Goal: Information Seeking & Learning: Learn about a topic

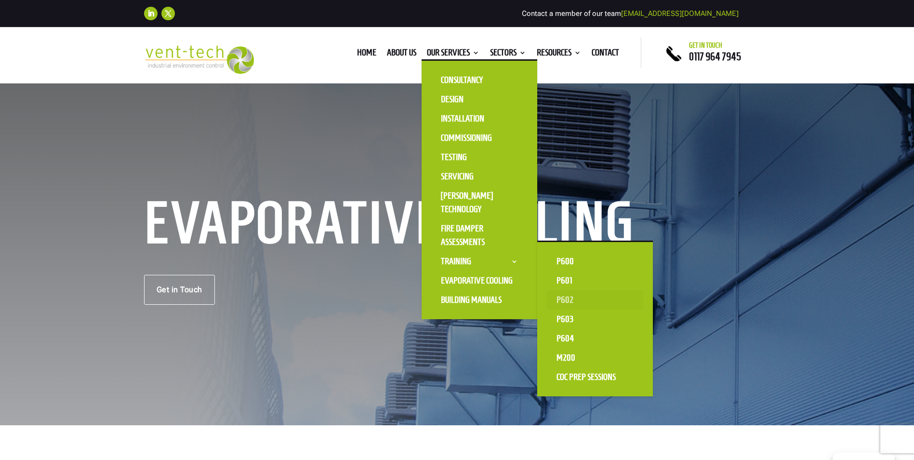
click at [564, 301] on link "P602" at bounding box center [595, 299] width 96 height 19
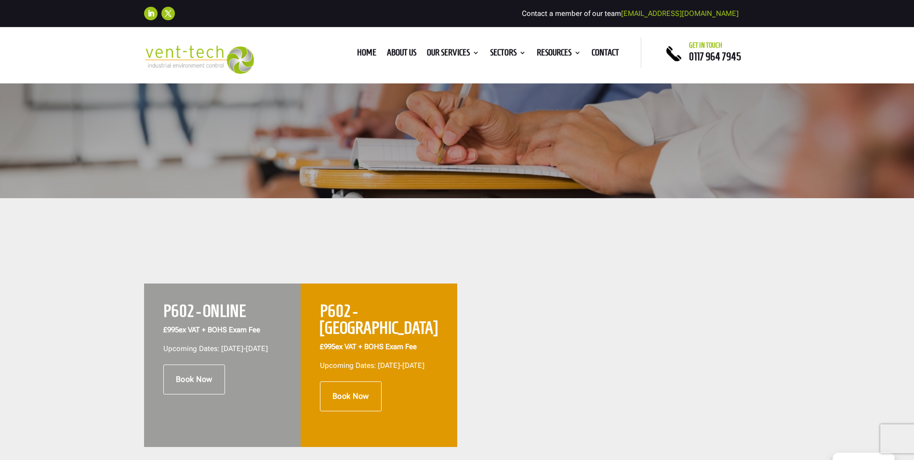
scroll to position [241, 0]
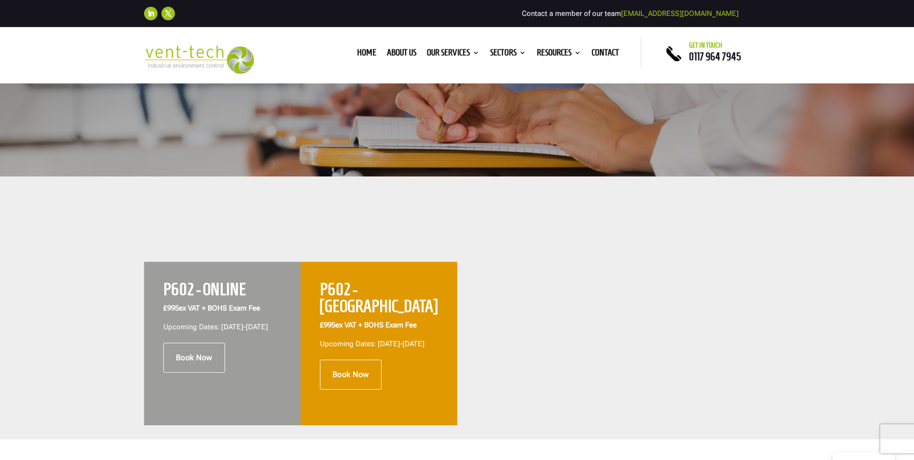
click at [225, 286] on h2 "P602 - ONLINE" at bounding box center [222, 292] width 118 height 22
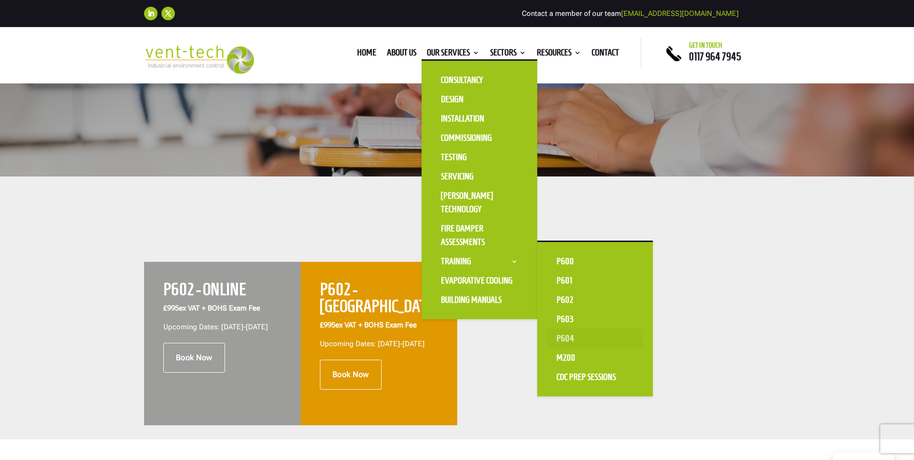
click at [571, 338] on link "P604" at bounding box center [595, 338] width 96 height 19
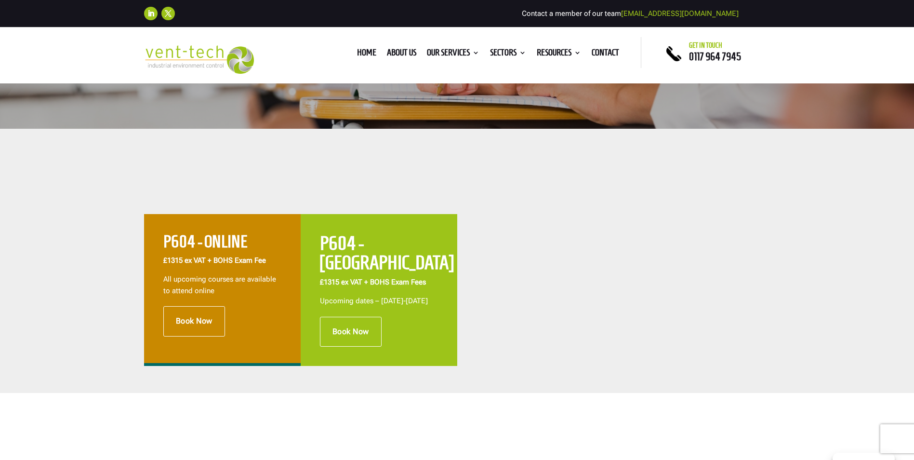
scroll to position [289, 0]
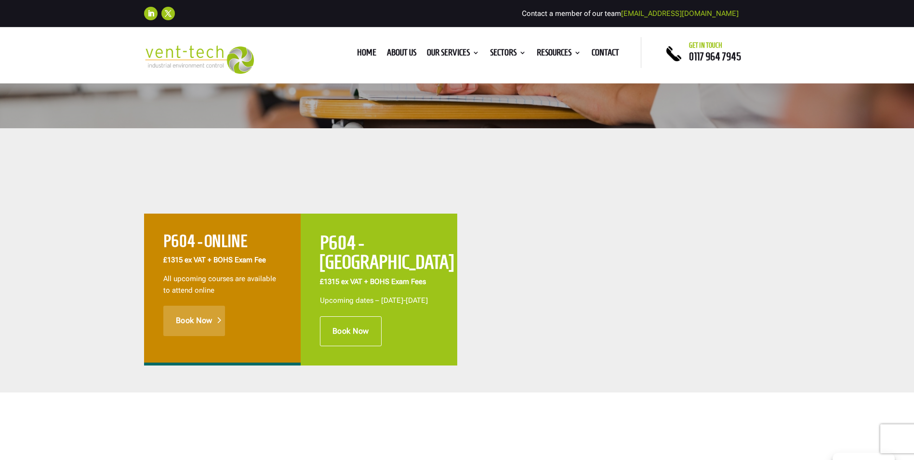
click at [192, 317] on link "Book Now" at bounding box center [194, 320] width 62 height 30
click at [349, 331] on link "Book Now" at bounding box center [351, 331] width 62 height 30
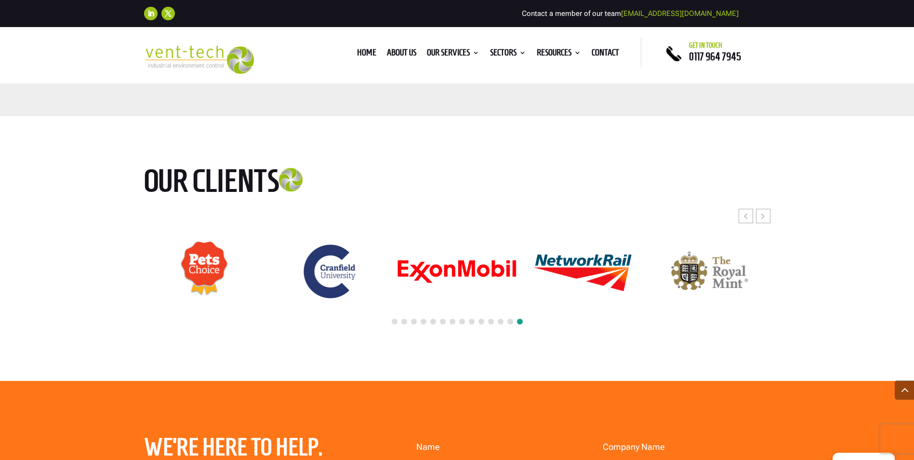
scroll to position [2168, 0]
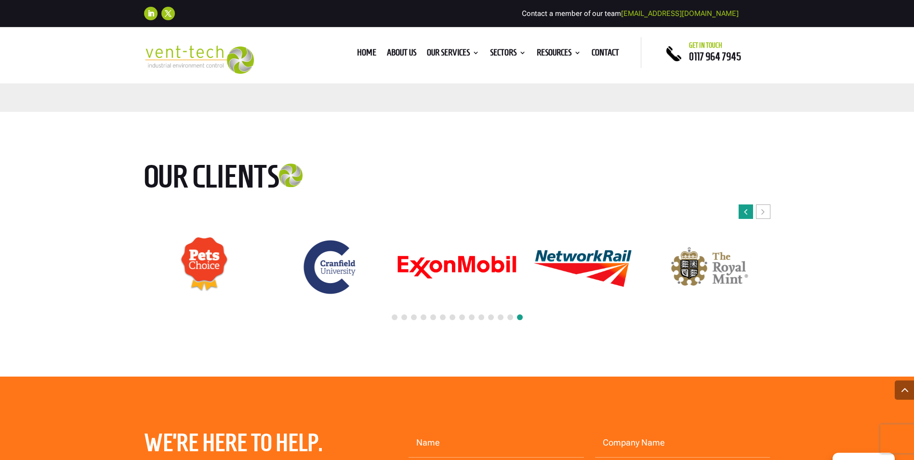
click at [742, 207] on div "Previous slide" at bounding box center [745, 211] width 14 height 14
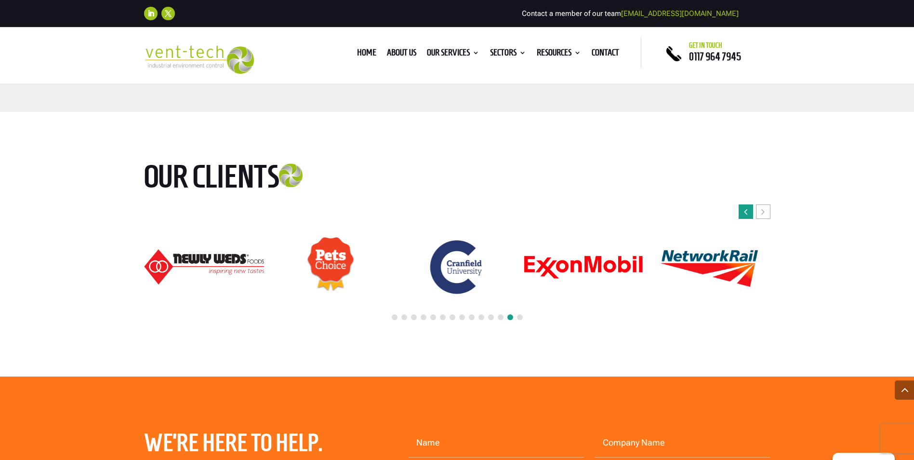
click at [742, 207] on div "Previous slide" at bounding box center [745, 211] width 14 height 14
click at [398, 53] on link "About us" at bounding box center [401, 54] width 29 height 11
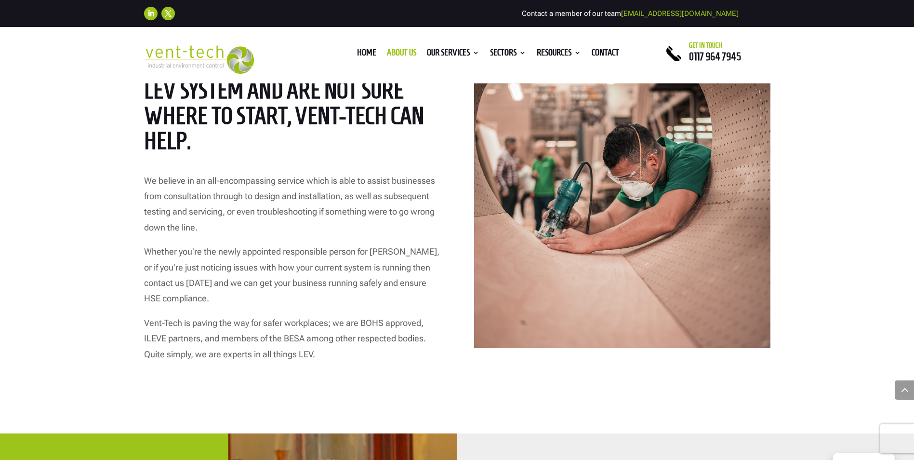
scroll to position [1252, 0]
